Goal: Obtain resource: Obtain resource

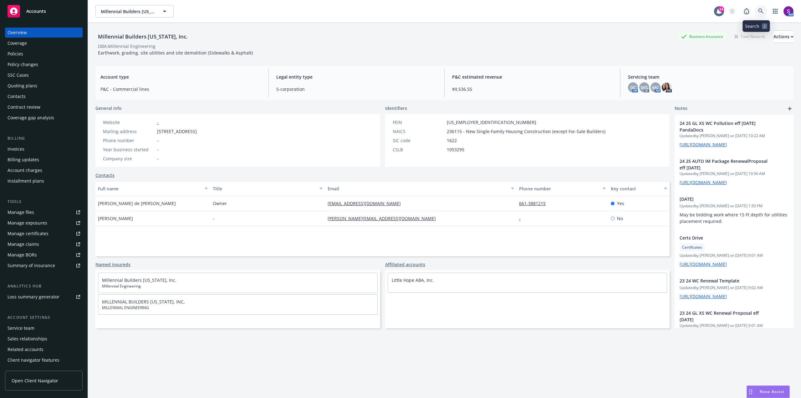
click at [758, 11] on icon at bounding box center [760, 10] width 5 height 5
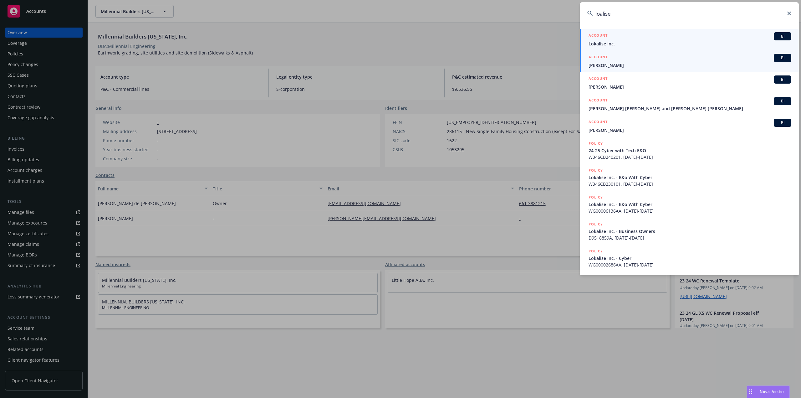
type input "loalise"
click at [614, 42] on span "Lokalise Inc." at bounding box center [690, 43] width 203 height 7
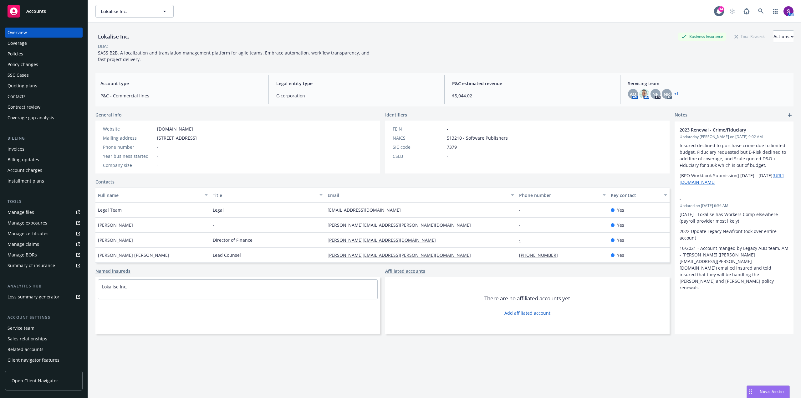
click at [32, 66] on div "Policy changes" at bounding box center [23, 64] width 31 height 10
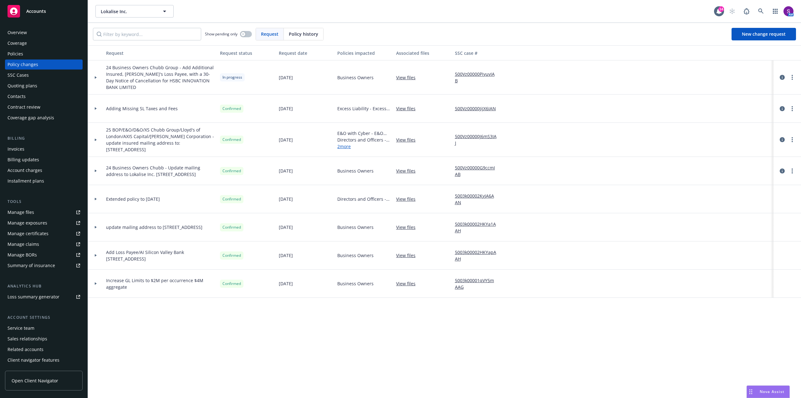
click at [96, 254] on icon at bounding box center [96, 255] width 3 height 2
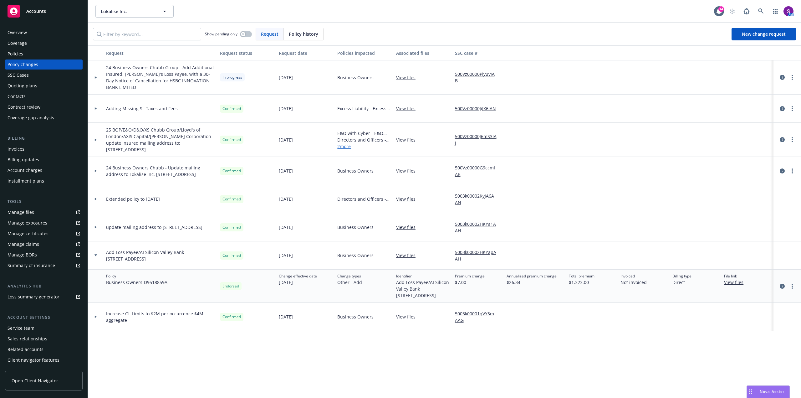
click at [410, 252] on link "View files" at bounding box center [408, 255] width 24 height 7
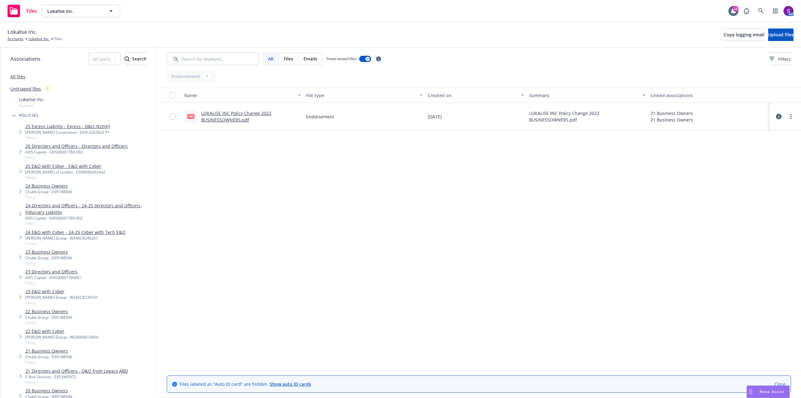
click at [237, 115] on link "LOKALISE INC Policy Change 2022 BUSINESSOWNERS.pdf" at bounding box center [236, 116] width 70 height 13
click at [36, 36] on link "Lokalise Inc." at bounding box center [38, 39] width 21 height 6
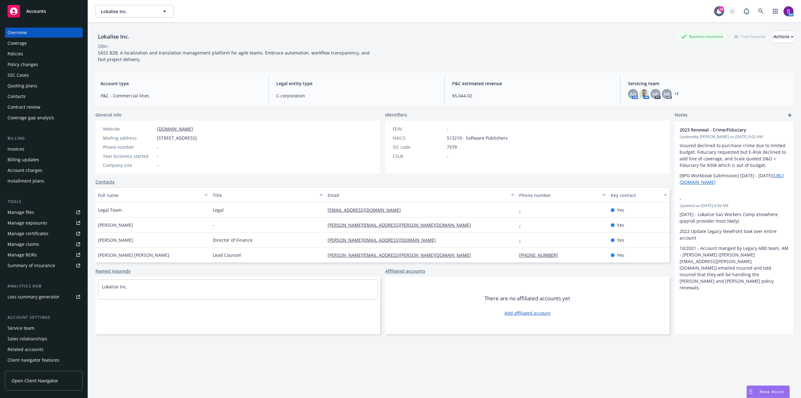
click at [49, 234] on link "Manage certificates" at bounding box center [44, 233] width 78 height 10
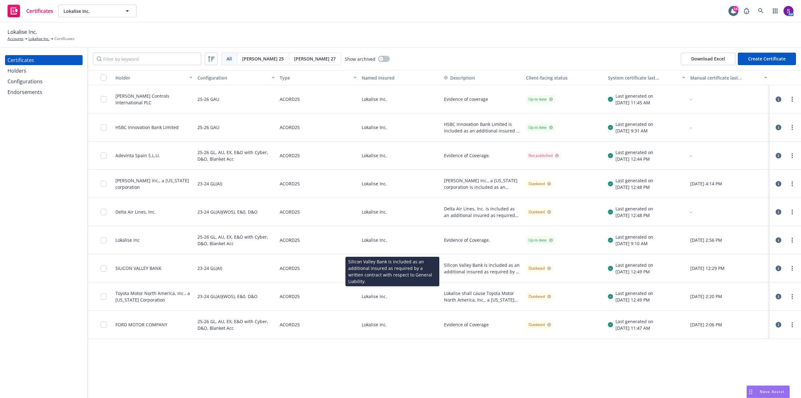
click at [467, 268] on span "Silicon Valley Bank is included as an additional insured as required by a writt…" at bounding box center [482, 268] width 77 height 13
click at [777, 269] on icon "button" at bounding box center [779, 268] width 6 height 6
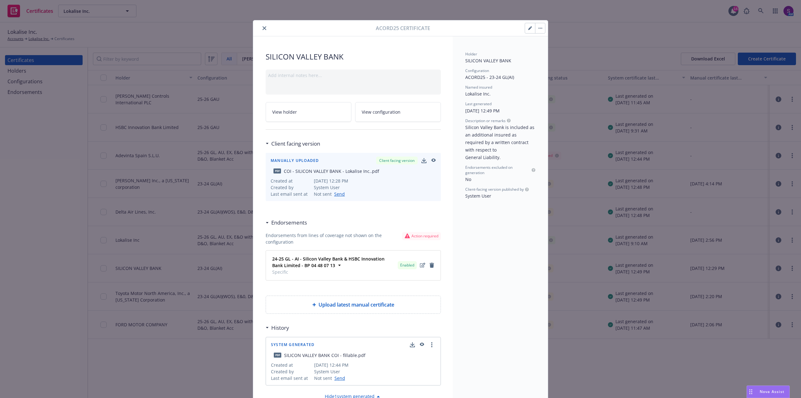
click at [430, 161] on icon "button" at bounding box center [433, 160] width 6 height 4
